Goal: Task Accomplishment & Management: Manage account settings

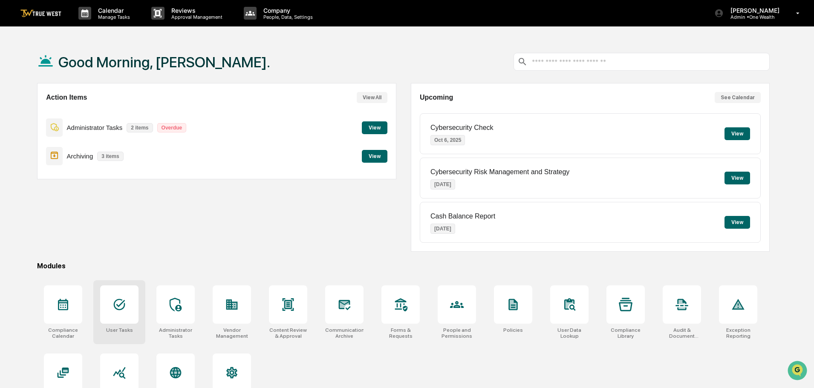
click at [120, 304] on icon at bounding box center [119, 305] width 14 height 14
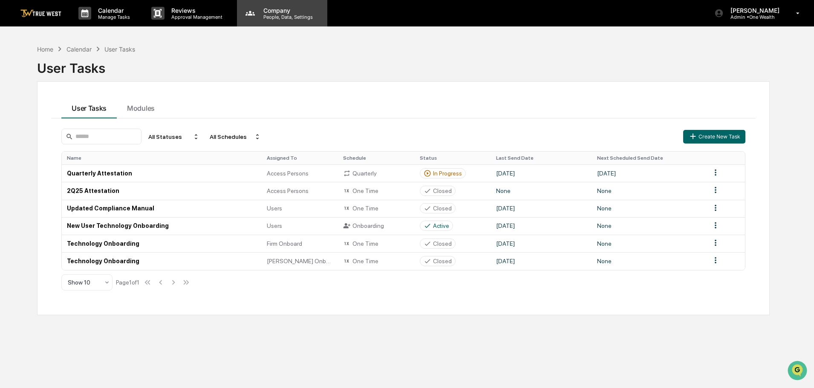
click at [281, 16] on p "People, Data, Settings" at bounding box center [286, 17] width 60 height 6
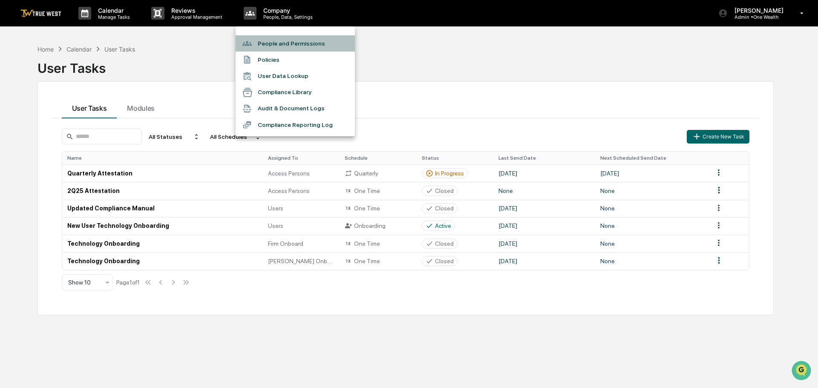
click at [275, 41] on li "People and Permissions" at bounding box center [295, 43] width 119 height 16
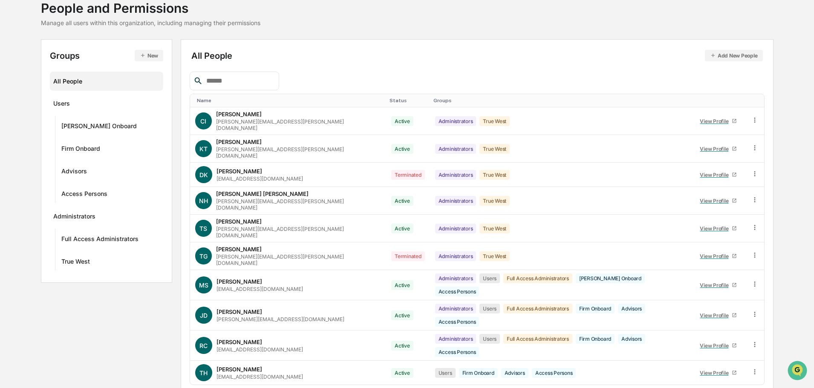
scroll to position [123, 0]
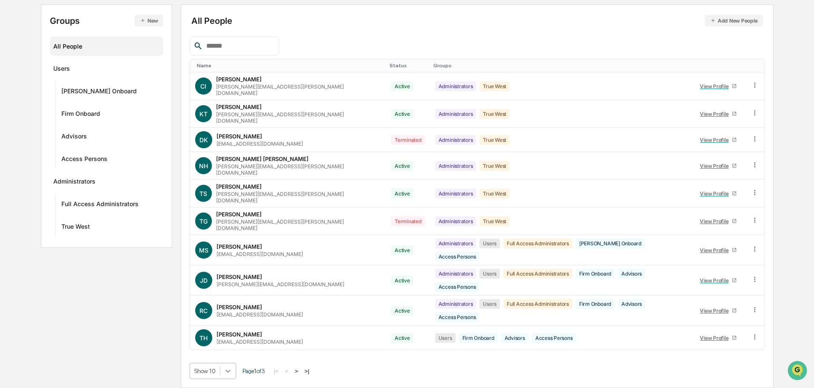
click at [230, 371] on body "Calendar Manage Tasks Reviews Approval Management Company People, Data, Setting…" at bounding box center [407, 148] width 814 height 480
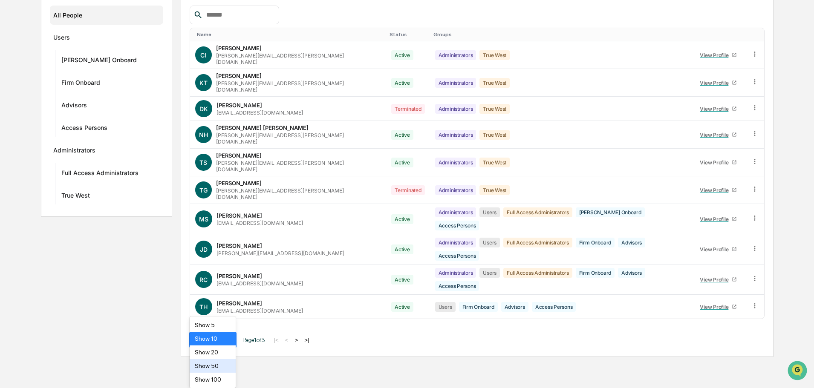
click at [218, 363] on div "Show 50" at bounding box center [213, 366] width 46 height 14
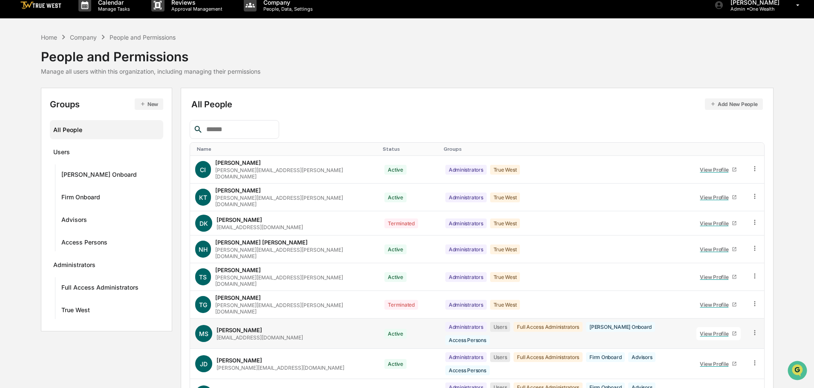
scroll to position [0, 0]
